Goal: Information Seeking & Learning: Learn about a topic

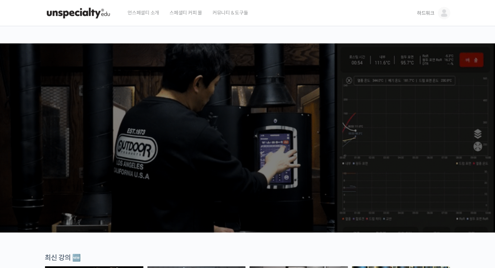
click at [430, 15] on span "하드워크" at bounding box center [426, 13] width 18 height 6
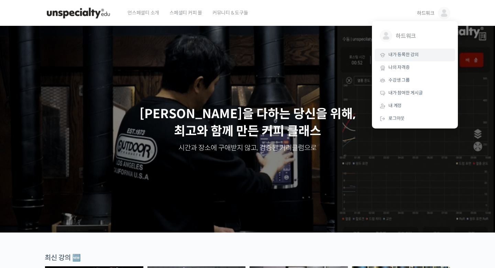
click at [409, 55] on span "내가 등록한 강의" at bounding box center [404, 55] width 30 height 6
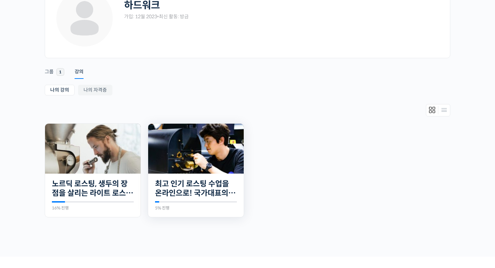
scroll to position [64, 0]
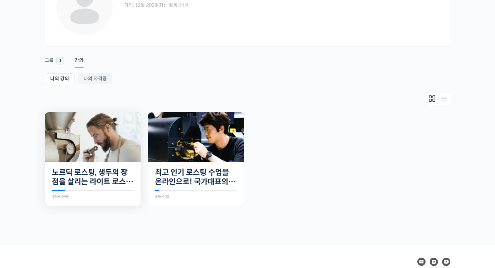
click at [113, 163] on div "25개의 수업 노르딕 로스팅, 생두의 장점을 살리는 라이트 로스팅의 모든 것 16% 진행 최근 활동: 2025년 05월 22일 6:25 오후 …" at bounding box center [93, 184] width 96 height 44
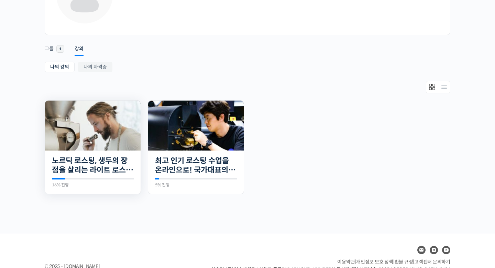
scroll to position [80, 0]
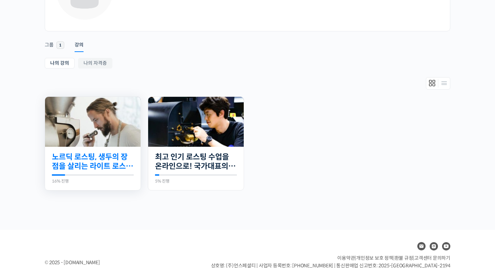
click at [109, 161] on link "노르딕 로스팅, 생두의 장점을 살리는 라이트 로스팅의 모든 것" at bounding box center [93, 161] width 82 height 19
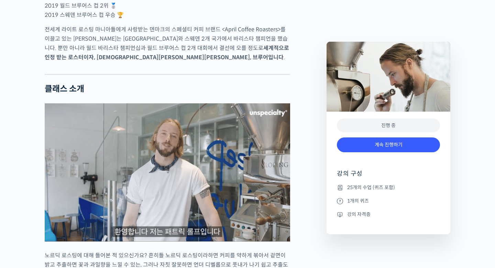
scroll to position [549, 0]
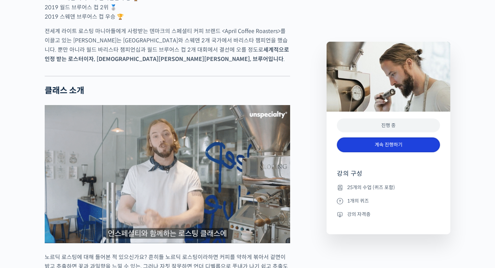
click at [402, 145] on link "계속 진행하기" at bounding box center [388, 144] width 103 height 15
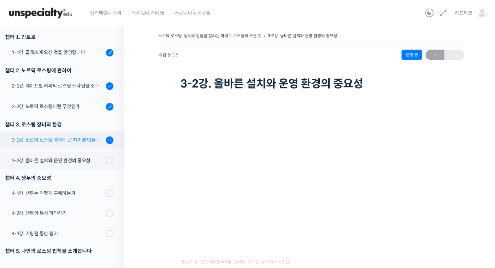
scroll to position [88, 0]
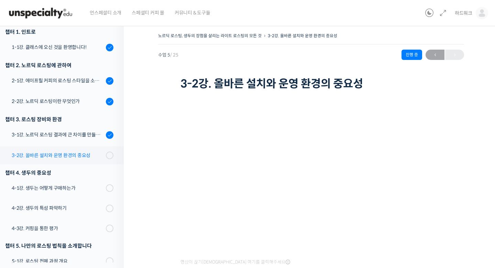
click at [75, 159] on link "3-2강. 올바른 설치와 운영 환경의 중요성" at bounding box center [60, 155] width 127 height 18
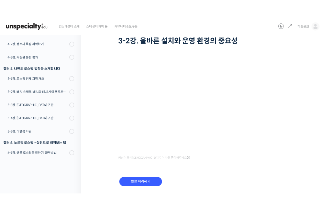
scroll to position [49, 0]
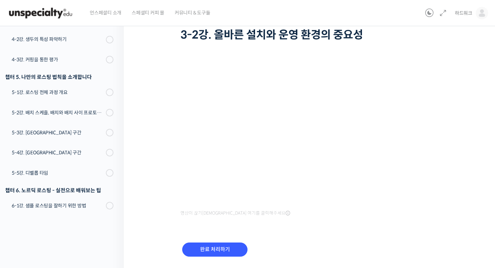
click at [337, 216] on div "영상이 끊기[DEMOGRAPHIC_DATA] 여기를 클릭해주세요" at bounding box center [311, 137] width 261 height 161
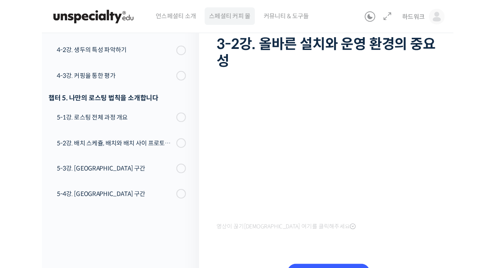
scroll to position [27, 0]
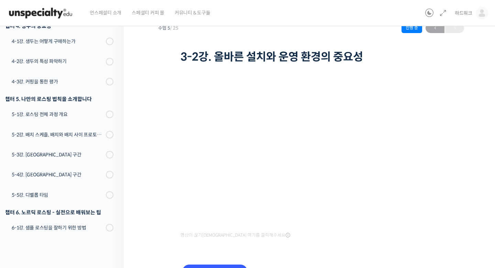
click at [286, 234] on icon at bounding box center [288, 235] width 4 height 6
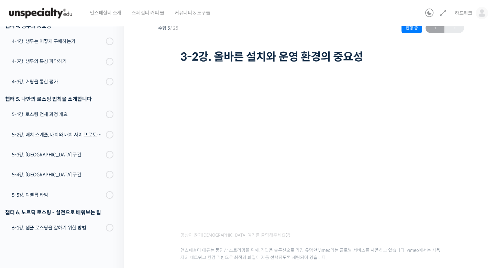
click at [286, 234] on icon at bounding box center [288, 235] width 4 height 6
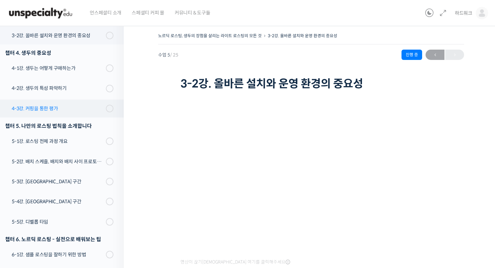
scroll to position [0, 0]
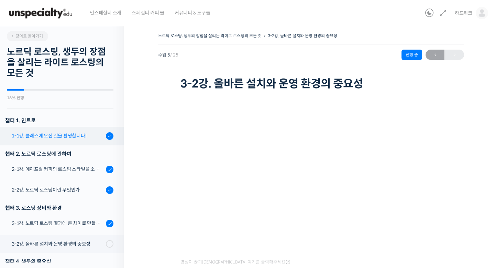
click at [60, 136] on div "1-1강. 클래스에 오신 것을 환영합니다!" at bounding box center [58, 136] width 92 height 8
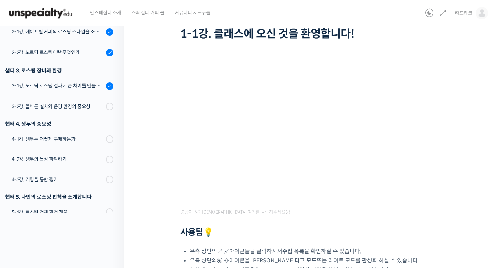
scroll to position [56, 0]
